Goal: Transaction & Acquisition: Purchase product/service

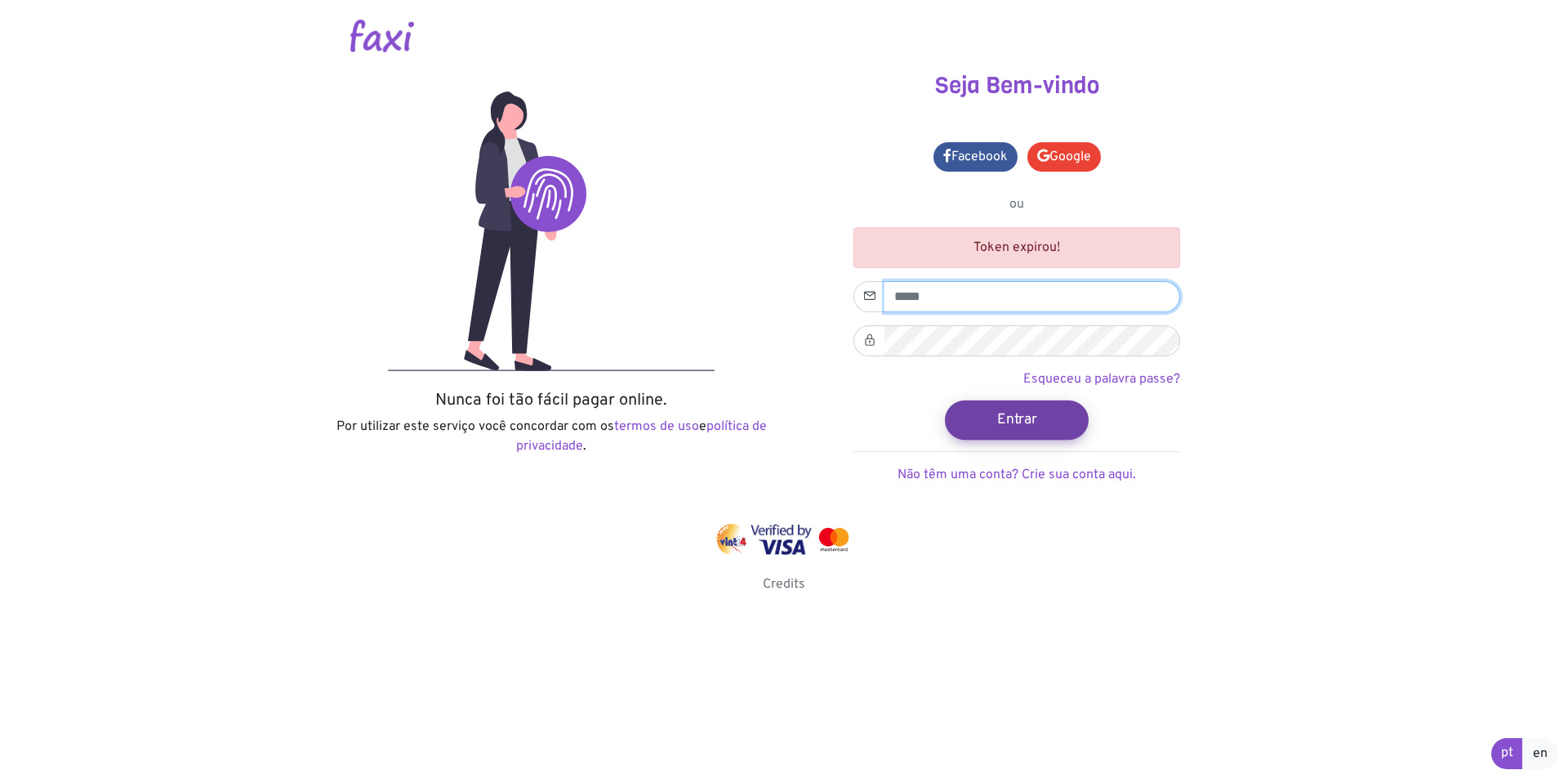
type input "**********"
click at [1025, 418] on button "Entrar" at bounding box center [1017, 419] width 144 height 40
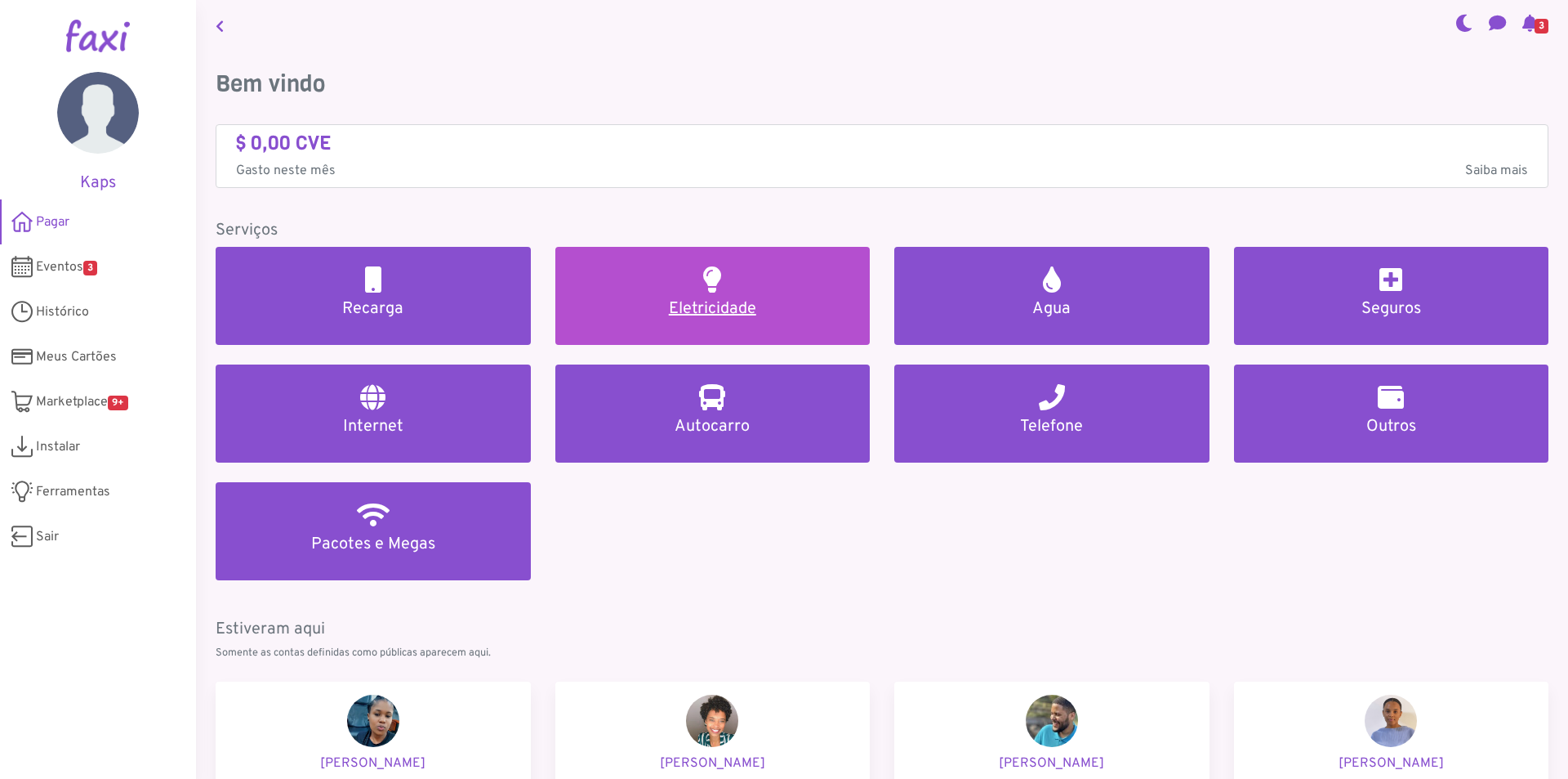
click at [723, 293] on link "Eletricidade" at bounding box center [713, 296] width 315 height 98
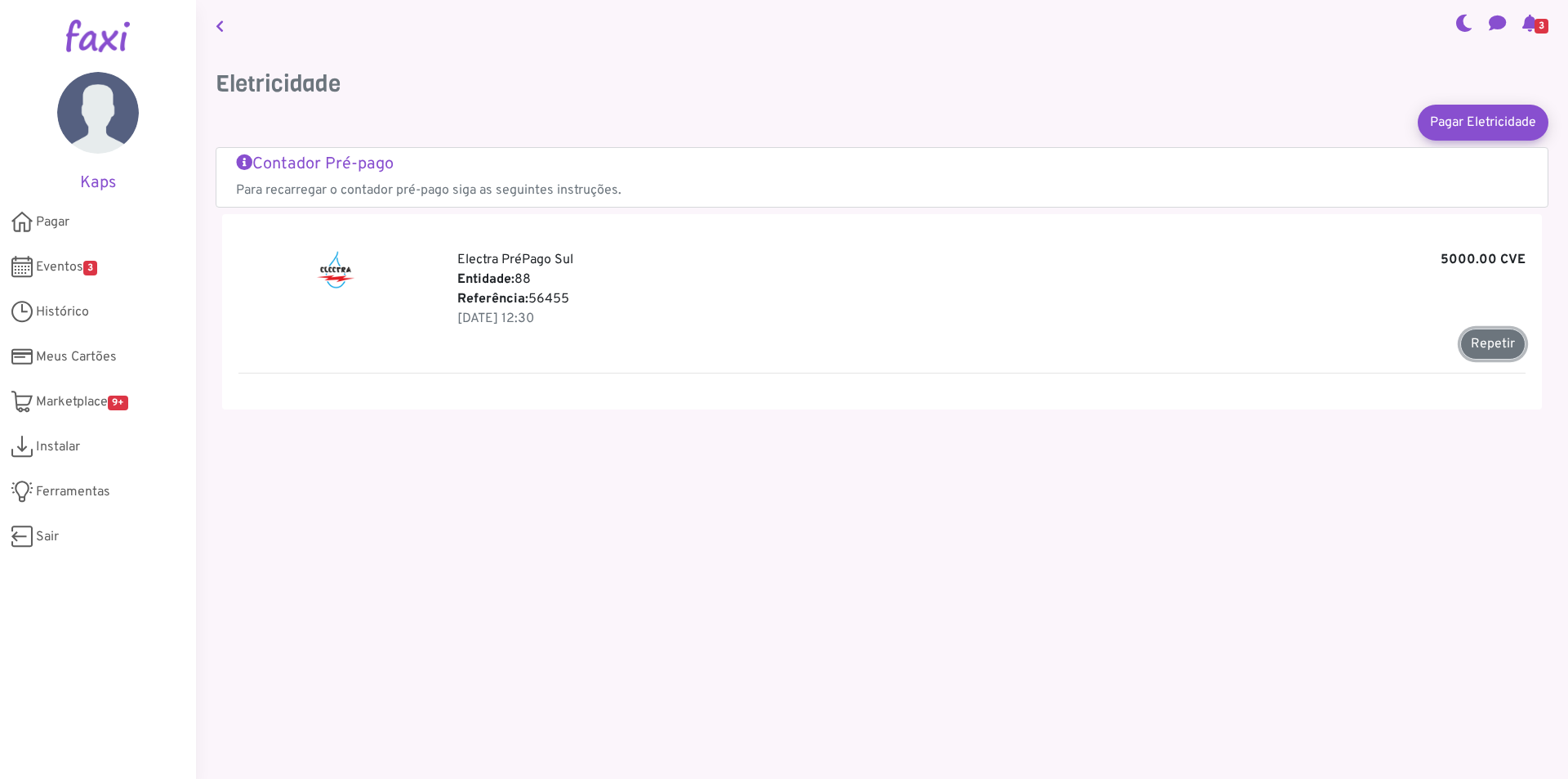
click at [1476, 336] on button "Repetir" at bounding box center [1493, 344] width 66 height 31
type input "*****"
type input "*******"
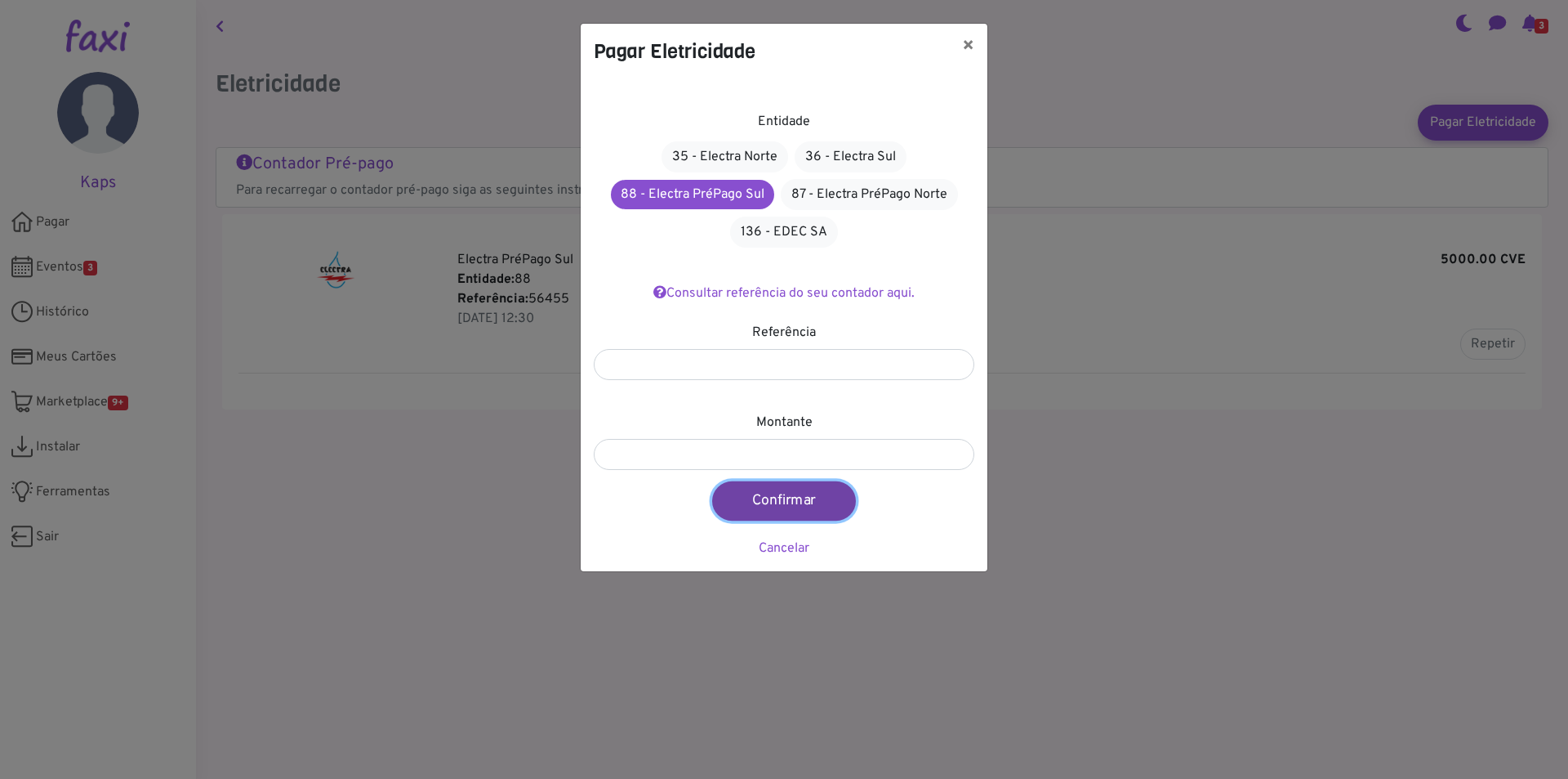
click at [772, 494] on button "Confirmar" at bounding box center [784, 501] width 144 height 40
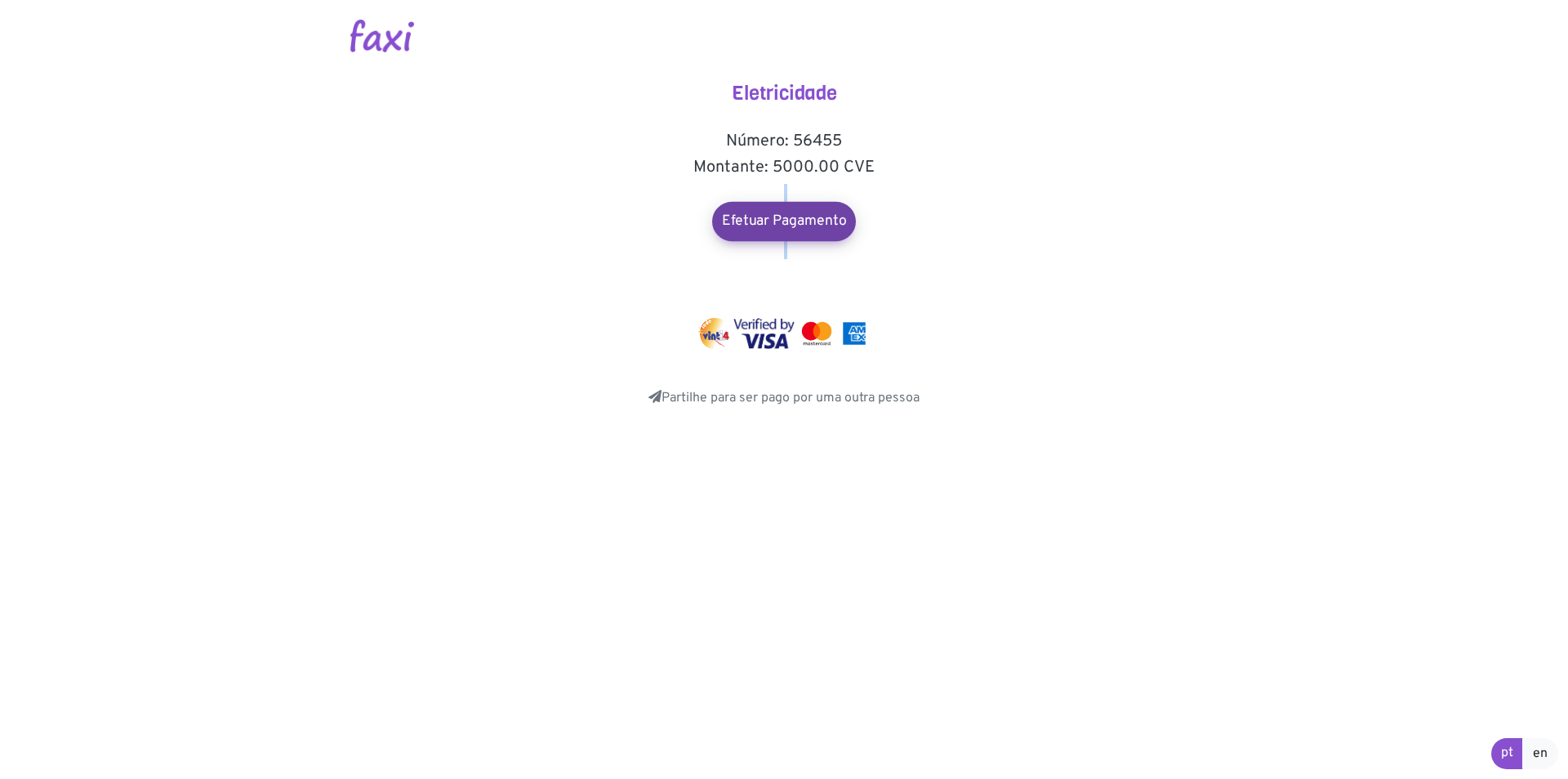
click at [790, 202] on div "Eletricidade Número: 56455 Montante: 5000.00 CVE Efetuar Pagamento Partilhe par…" at bounding box center [784, 244] width 327 height 326
click at [780, 217] on link "Efetuar Pagamento" at bounding box center [784, 221] width 144 height 40
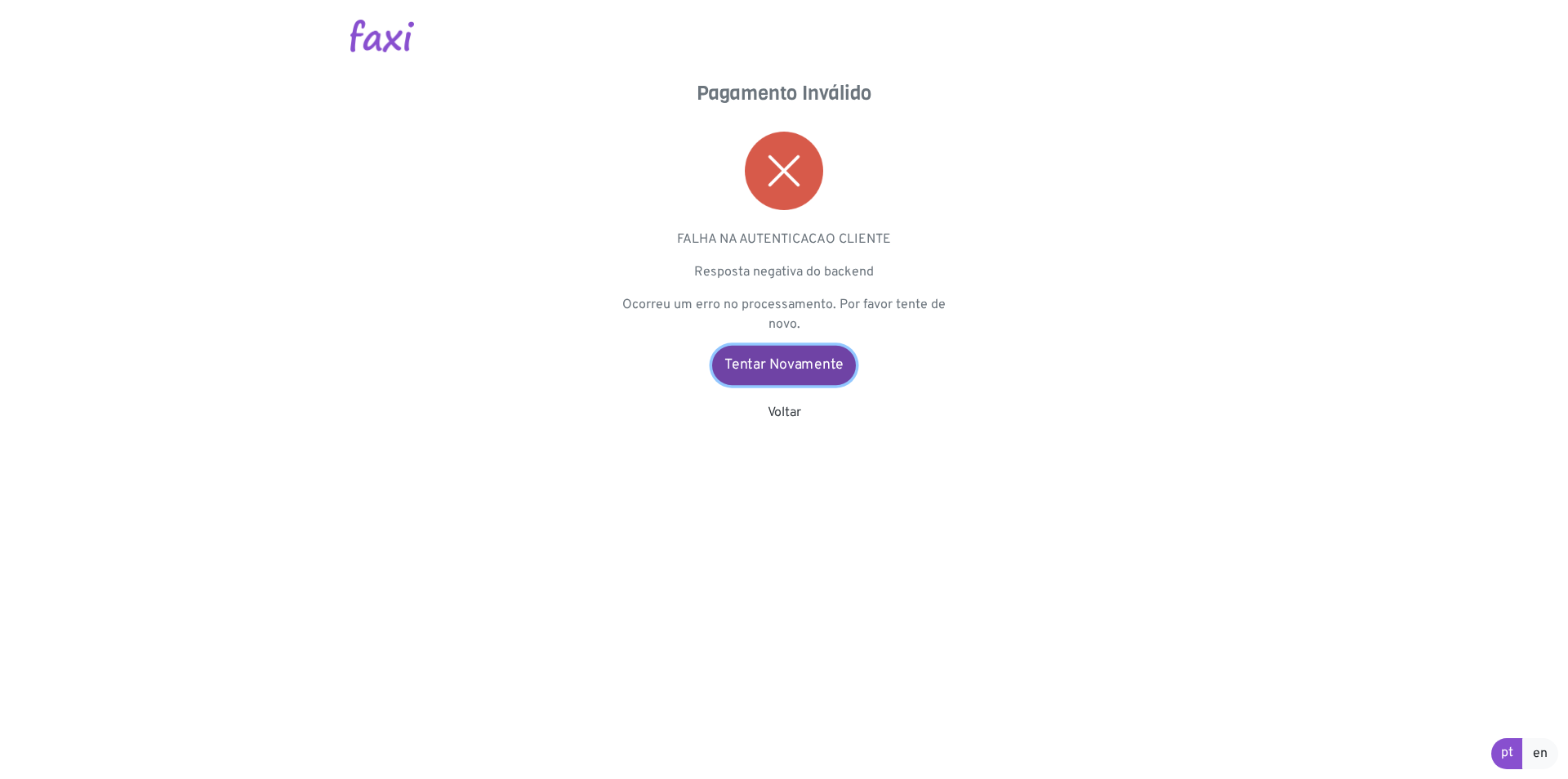
click at [789, 368] on link "Tentar Novamente" at bounding box center [784, 365] width 144 height 40
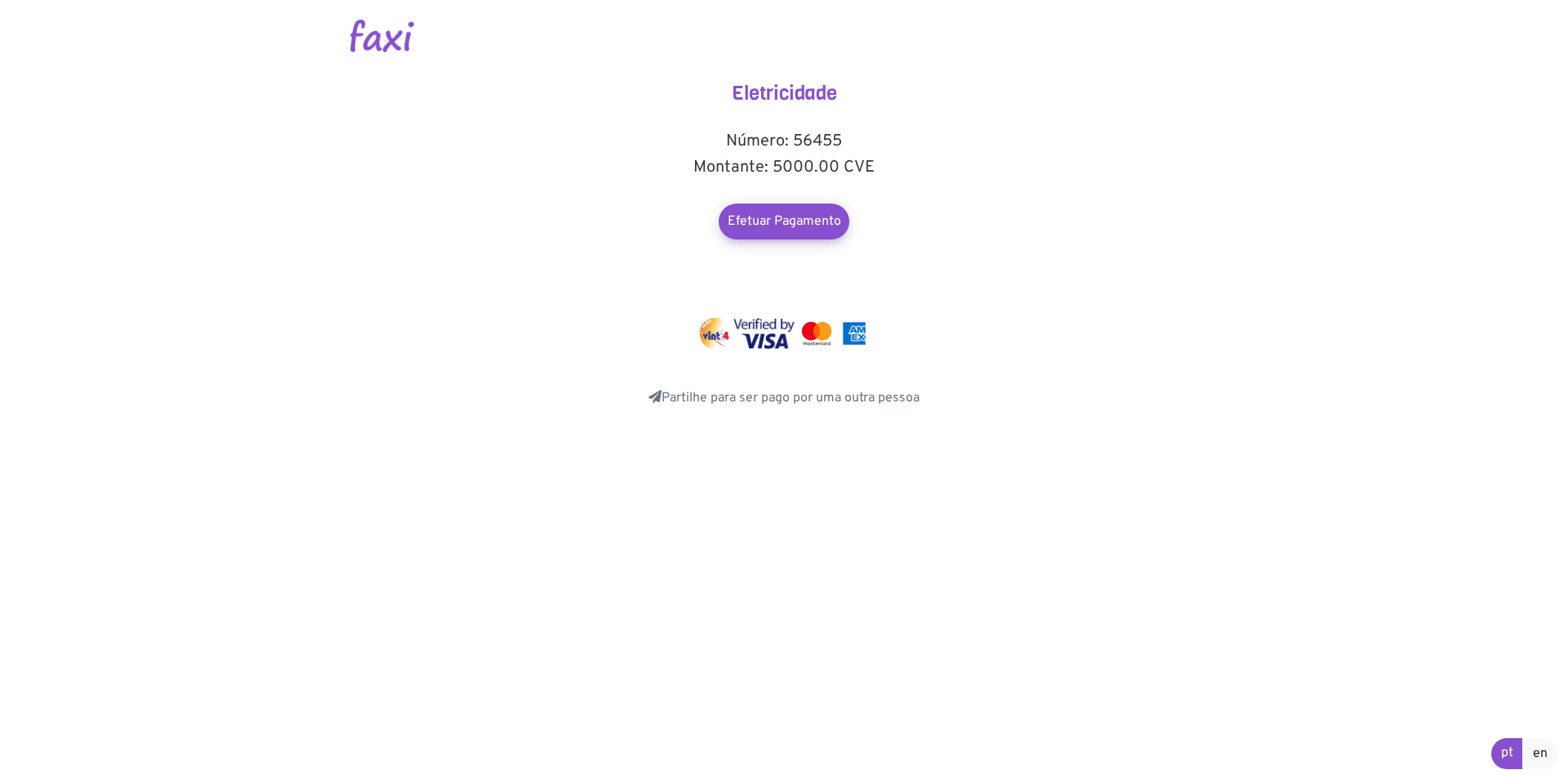
drag, startPoint x: 790, startPoint y: 137, endPoint x: 912, endPoint y: 154, distance: 123.2
click at [903, 154] on div "Eletricidade Número: 56455 Montante: 5000.00 CVE Efetuar Pagamento Partilhe par…" at bounding box center [784, 244] width 327 height 326
click at [916, 160] on h5 "Montante: 5000.00 CVE" at bounding box center [784, 167] width 327 height 19
click at [811, 147] on h5 "Número: 56455" at bounding box center [784, 141] width 327 height 19
click at [797, 132] on h5 "Número: 56455" at bounding box center [784, 141] width 327 height 19
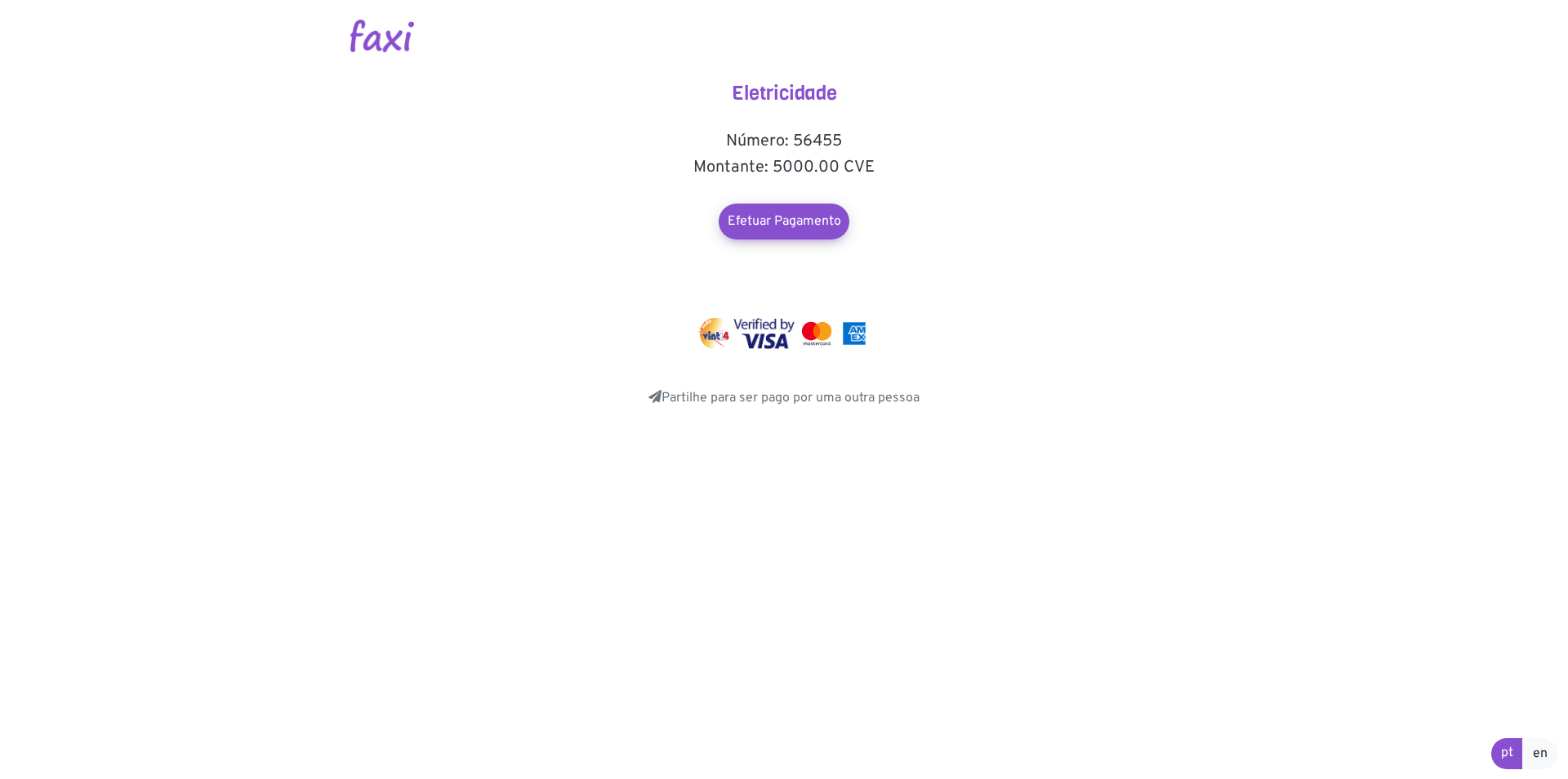
drag, startPoint x: 794, startPoint y: 136, endPoint x: 869, endPoint y: 137, distance: 75.0
click at [866, 136] on h5 "Número: 56455" at bounding box center [784, 141] width 327 height 19
copy h5 "56455"
